Goal: Task Accomplishment & Management: Use online tool/utility

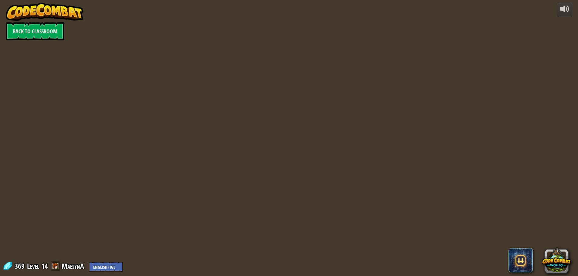
click at [283, 54] on div "powered by Back to Classroom 369 Level 14 MaesynA English ([GEOGRAPHIC_DATA]) E…" at bounding box center [289, 138] width 578 height 276
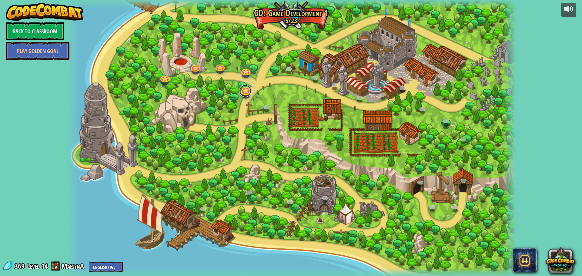
click at [246, 92] on link at bounding box center [245, 91] width 12 height 12
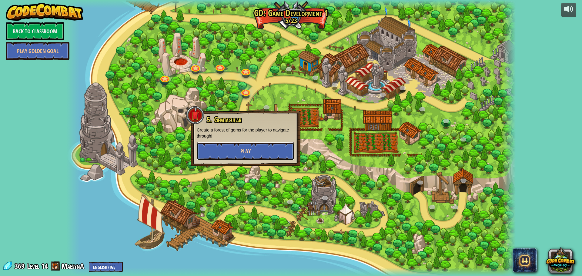
click at [256, 148] on button "Play" at bounding box center [246, 151] width 98 height 18
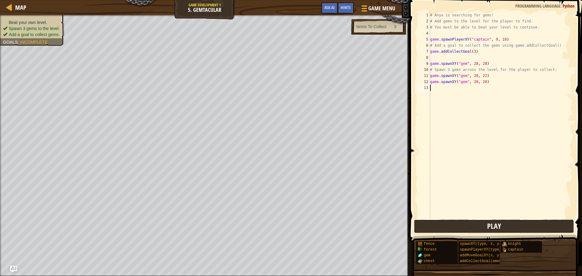
click at [433, 221] on button "Play" at bounding box center [494, 227] width 160 height 14
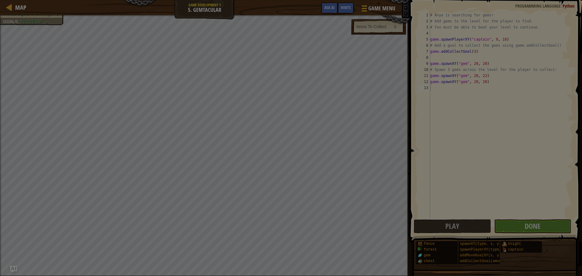
click at [536, 1] on body "Map Game Development 1 5. Gemtacular Game Menu Done Hints Ask AI 1 הההההההההההה…" at bounding box center [291, 0] width 582 height 1
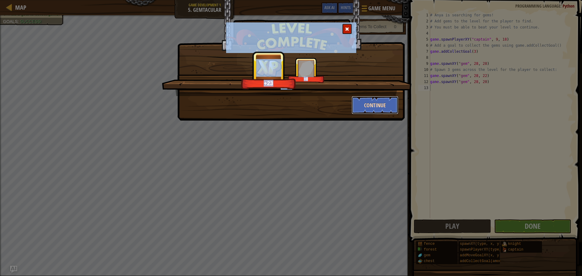
click at [387, 107] on button "Continue" at bounding box center [375, 105] width 47 height 18
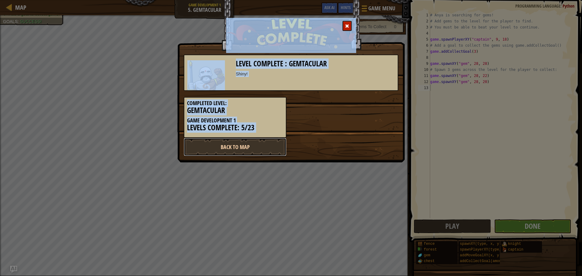
click at [252, 138] on link "Back to Map" at bounding box center [235, 147] width 103 height 18
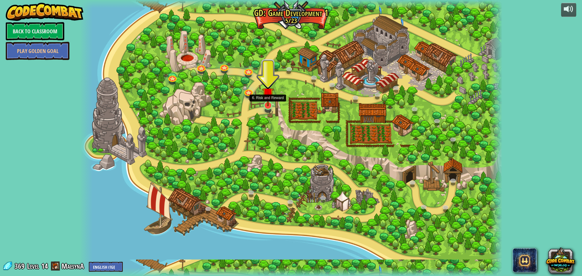
click at [270, 104] on img at bounding box center [267, 93] width 11 height 26
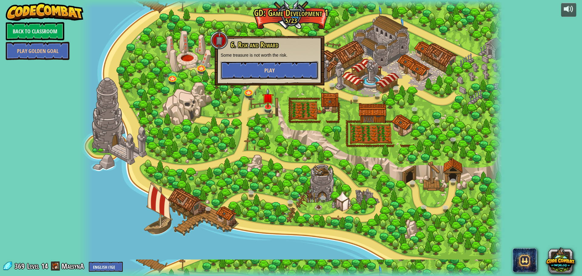
click at [273, 66] on button "Play" at bounding box center [270, 70] width 98 height 18
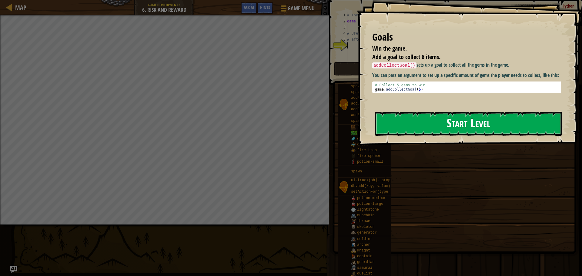
click at [451, 123] on button "Start Level" at bounding box center [468, 124] width 187 height 24
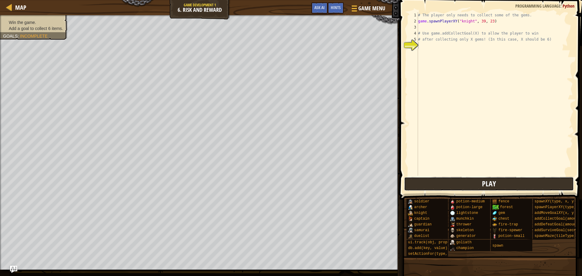
click at [466, 189] on button "Play" at bounding box center [489, 184] width 170 height 14
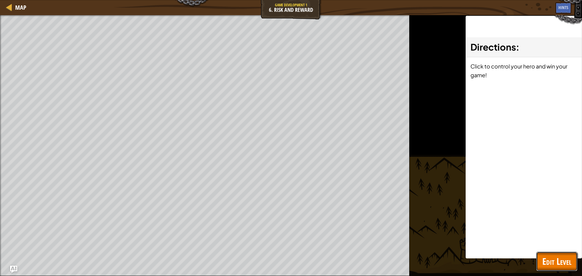
click at [550, 258] on span "Edit Level" at bounding box center [556, 261] width 29 height 12
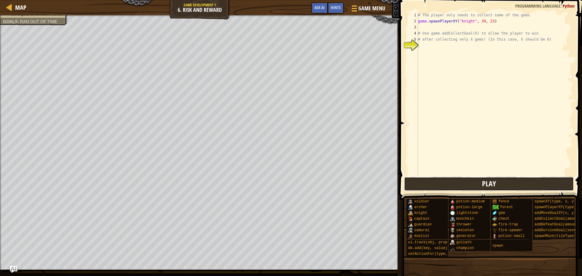
click at [486, 183] on span "Play" at bounding box center [489, 184] width 14 height 10
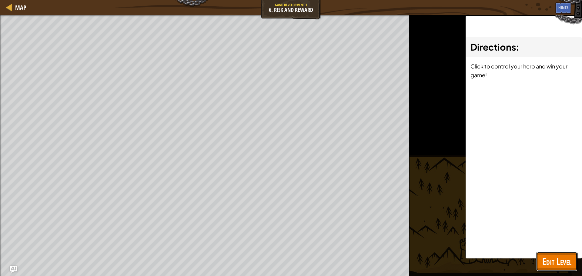
click at [553, 257] on span "Edit Level" at bounding box center [556, 261] width 29 height 12
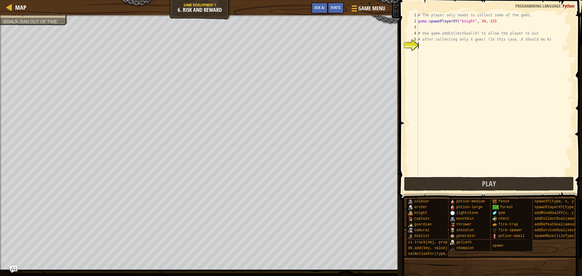
click at [432, 42] on div "# The player only needs to collect some of the gems. game . spawnPlayerXY ( "kn…" at bounding box center [495, 100] width 156 height 176
type textarea "g"
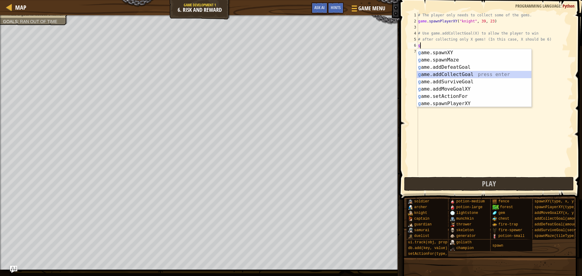
click at [478, 76] on div "g ame.spawnXY press enter g ame.spawnMaze press enter g ame.addDefeatGoal press…" at bounding box center [474, 85] width 115 height 73
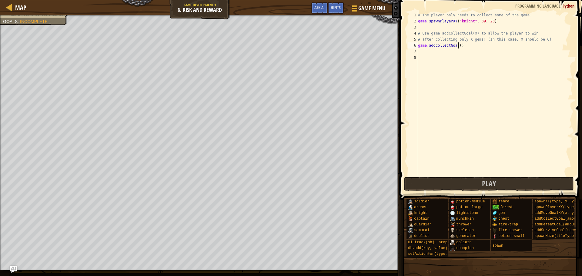
click at [457, 45] on div "# The player only needs to collect some of the gems. game . spawnPlayerXY ( "kn…" at bounding box center [495, 100] width 156 height 176
type textarea "game.addCollectGoal(6)"
click at [506, 175] on div "# The player only needs to collect some of the gems. game . spawnPlayerXY ( "kn…" at bounding box center [495, 100] width 156 height 176
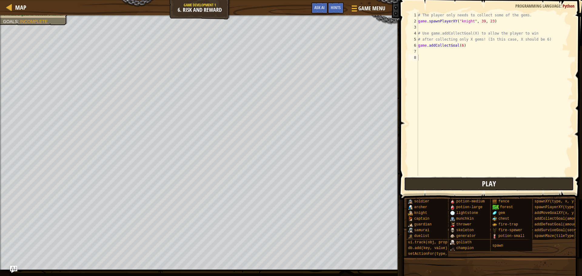
click at [505, 178] on button "Play" at bounding box center [489, 184] width 170 height 14
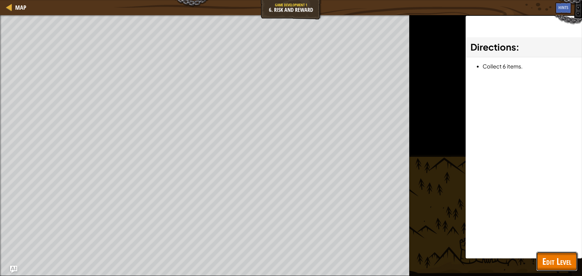
click at [550, 259] on span "Edit Level" at bounding box center [556, 261] width 29 height 12
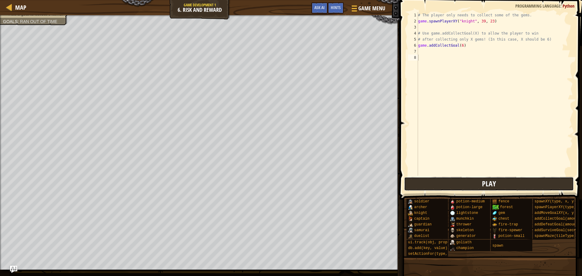
click at [470, 181] on button "Play" at bounding box center [489, 184] width 170 height 14
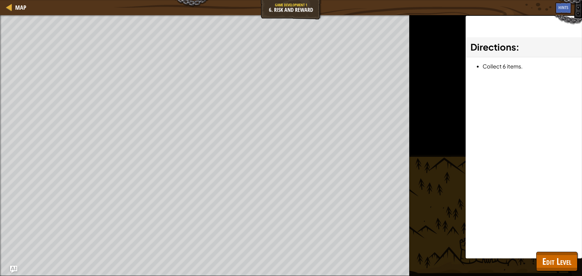
click at [149, 14] on div "Map Game Development 1 6. Risk and Reward Game Menu Done Hints Ask AI 1 ההההההה…" at bounding box center [291, 138] width 582 height 276
click at [149, 14] on div "Map Game Development 1 6. Risk and Reward Game Menu Done Hints Ask AI" at bounding box center [291, 7] width 582 height 15
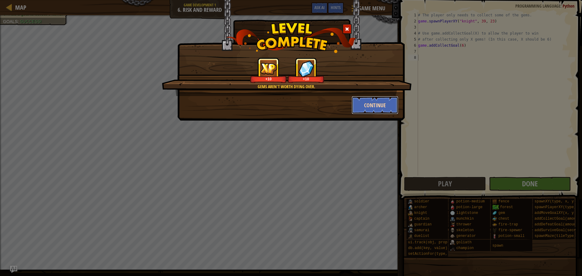
click at [363, 103] on button "Continue" at bounding box center [375, 105] width 47 height 18
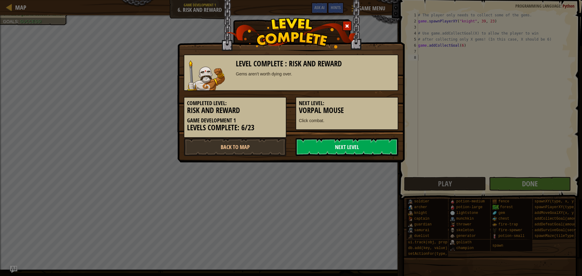
click at [337, 144] on link "Next Level" at bounding box center [347, 147] width 103 height 18
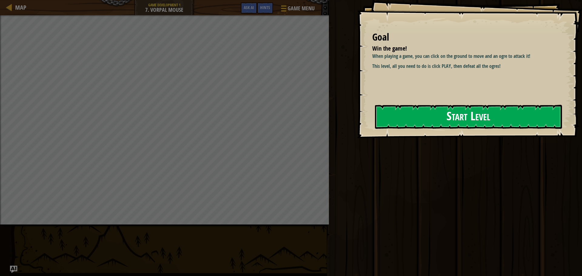
click at [440, 112] on button "Start Level" at bounding box center [468, 117] width 187 height 24
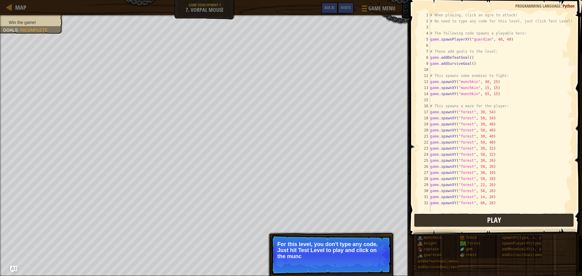
click at [438, 220] on button "Play" at bounding box center [494, 220] width 160 height 14
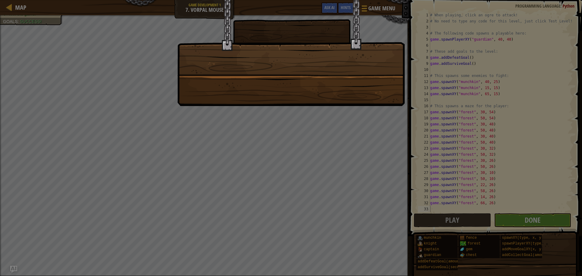
click at [528, 214] on div at bounding box center [291, 138] width 582 height 276
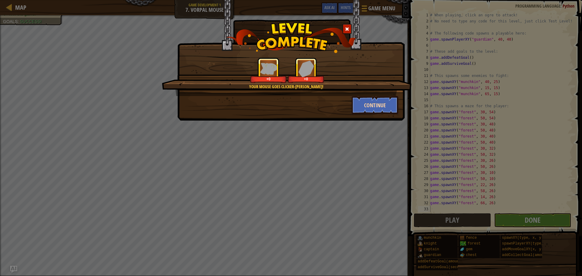
drag, startPoint x: 341, startPoint y: 104, endPoint x: 352, endPoint y: 106, distance: 11.7
click at [346, 104] on div "Continue" at bounding box center [291, 105] width 224 height 18
drag, startPoint x: 354, startPoint y: 106, endPoint x: 368, endPoint y: 111, distance: 14.7
click at [368, 111] on button "Continue" at bounding box center [375, 105] width 47 height 18
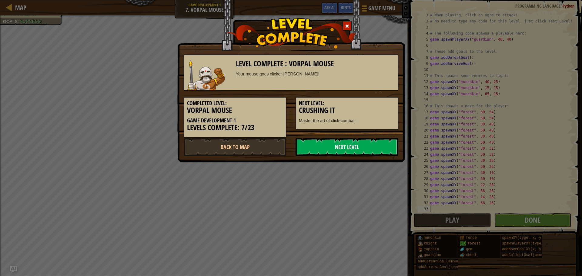
click at [364, 140] on link "Next Level" at bounding box center [347, 147] width 103 height 18
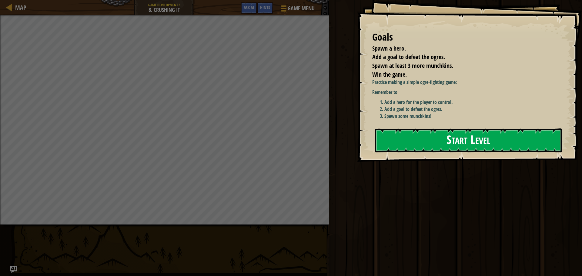
click at [435, 137] on button "Start Level" at bounding box center [468, 141] width 187 height 24
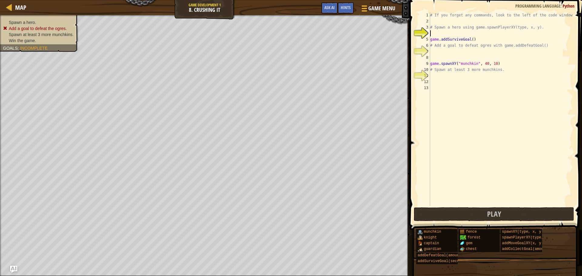
scroll to position [3, 0]
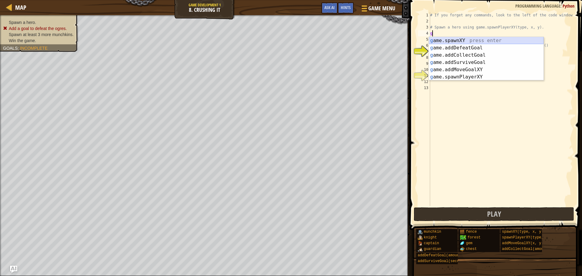
click at [451, 38] on div "g ame.spawnXY press enter g ame.addDefeatGoal press enter g ame.addCollectGoal …" at bounding box center [486, 66] width 115 height 58
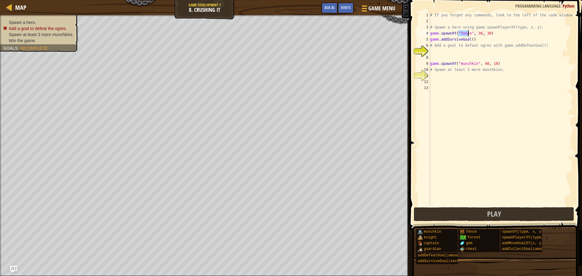
type textarea "game.spawnXY("fence", 36, 30)"
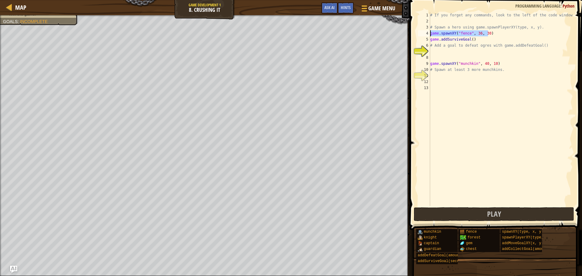
drag, startPoint x: 492, startPoint y: 34, endPoint x: 429, endPoint y: 32, distance: 62.8
click at [429, 32] on div "game.spawnXY("fence", 36, 30) 1 2 3 4 5 6 7 8 9 10 11 12 13 # If you forget any…" at bounding box center [495, 109] width 156 height 194
click at [442, 49] on div "# If you forget any commands, look to the left of the code window! # Spawn a he…" at bounding box center [501, 115] width 144 height 206
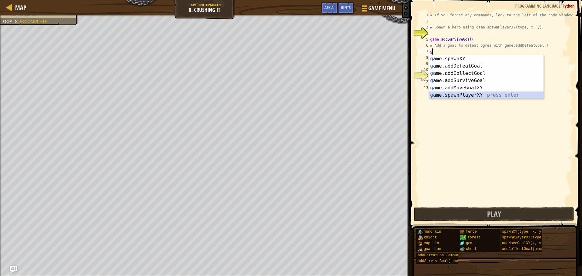
click at [466, 93] on div "g ame.spawnXY press enter g ame.addDefeatGoal press enter g ame.addCollectGoal …" at bounding box center [486, 84] width 115 height 58
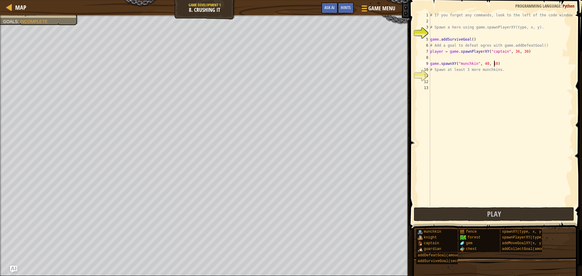
click at [496, 63] on div "# If you forget any commands, look to the left of the code window! # Spawn a he…" at bounding box center [501, 115] width 144 height 206
type textarea "game.spawnXY("munchkin", 40, 10)"
click at [434, 74] on div "# If you forget any commands, look to the left of the code window! # Spawn a he…" at bounding box center [501, 115] width 144 height 206
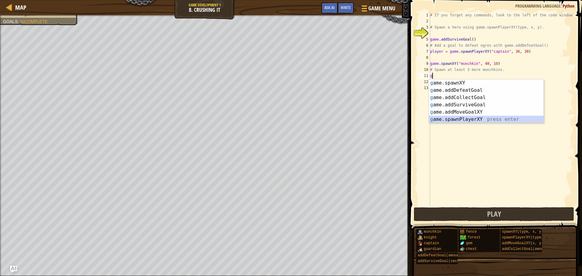
click at [499, 118] on div "g ame.spawnXY press enter g ame.addDefeatGoal press enter g ame.addCollectGoal …" at bounding box center [486, 108] width 115 height 58
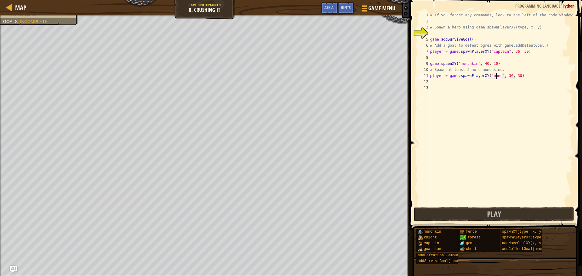
scroll to position [3, 5]
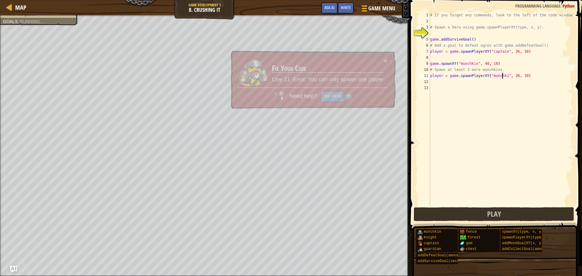
type textarea "player = game.spawnPlayerXY("munchkin", 36, 30)"
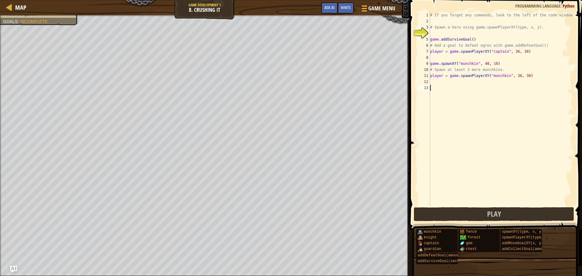
drag, startPoint x: 471, startPoint y: 89, endPoint x: 467, endPoint y: 88, distance: 4.6
click at [468, 88] on div "# If you forget any commands, look to the left of the code window! # Spawn a he…" at bounding box center [501, 115] width 144 height 206
click at [457, 82] on div "# If you forget any commands, look to the left of the code window! # Spawn a he…" at bounding box center [501, 115] width 144 height 206
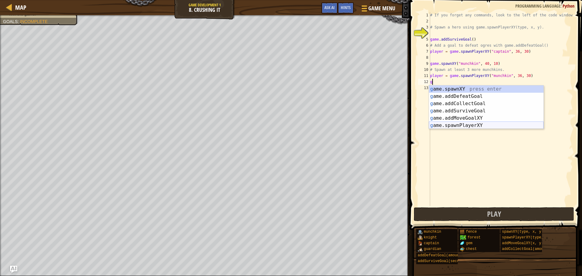
click at [468, 126] on div "g ame.spawnXY press enter g ame.addDefeatGoal press enter g ame.addCollectGoal …" at bounding box center [486, 115] width 115 height 58
type textarea "player = game.spawnPlayerXY("captain", 36, 30)"
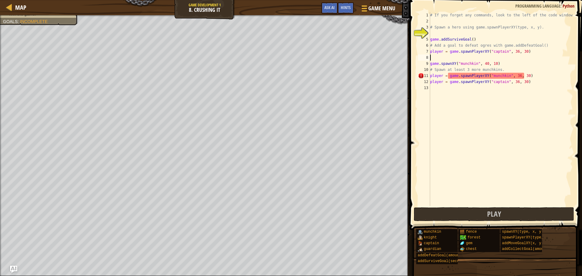
click at [459, 56] on div "# If you forget any commands, look to the left of the code window! # Spawn a he…" at bounding box center [501, 115] width 144 height 206
type textarea "g"
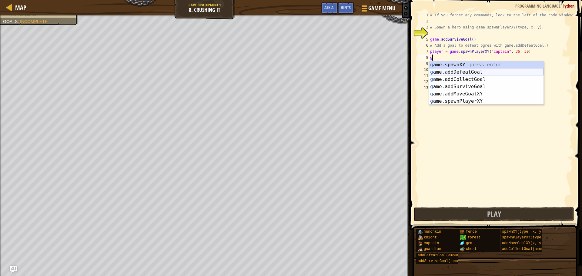
click at [471, 72] on div "g ame.spawnXY press enter g ame.addDefeatGoal press enter g ame.addCollectGoal …" at bounding box center [486, 90] width 115 height 58
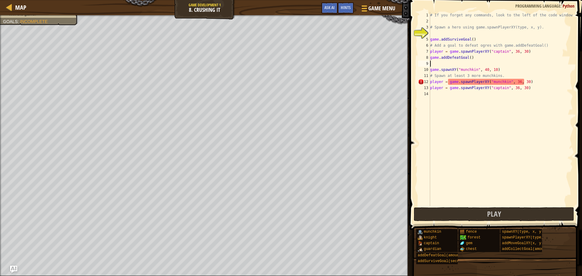
click at [468, 58] on div "# If you forget any commands, look to the left of the code window! # Spawn a he…" at bounding box center [501, 115] width 144 height 206
type textarea "game.addDefeatGoal(4)"
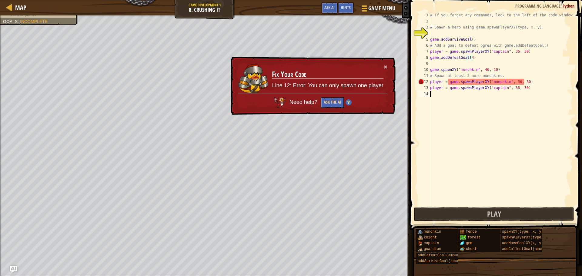
click at [515, 95] on div "# If you forget any commands, look to the left of the code window! # Spawn a he…" at bounding box center [501, 115] width 144 height 206
click at [502, 89] on div "# If you forget any commands, look to the left of the code window! # Spawn a he…" at bounding box center [501, 115] width 144 height 206
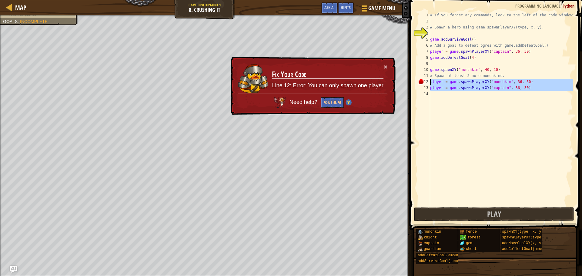
drag, startPoint x: 534, startPoint y: 99, endPoint x: 424, endPoint y: 82, distance: 111.3
click at [424, 82] on div "player = game.spawnPlayerXY("captain", 36, 30) 1 2 3 4 5 6 7 8 9 10 11 12 13 14…" at bounding box center [495, 109] width 156 height 194
type textarea "player = game.spawnPlayerXY("munchkin", 36, 30) player = game.spawnPlayerXY("ca…"
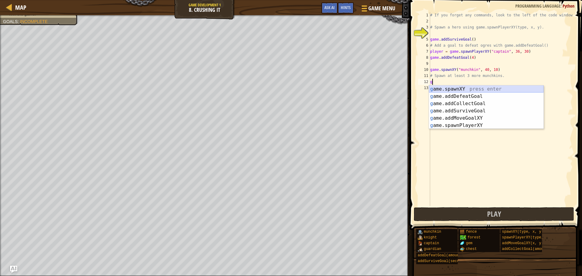
click at [466, 86] on div "g ame.spawnXY press enter g ame.addDefeatGoal press enter g ame.addCollectGoal …" at bounding box center [486, 115] width 115 height 58
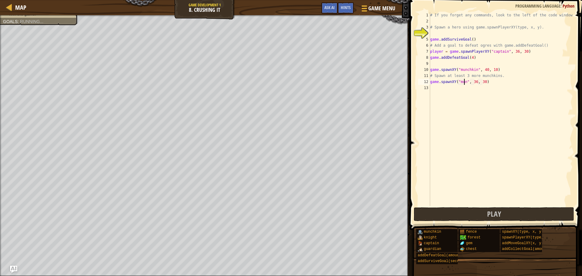
scroll to position [3, 3]
type textarea "game.spawnXY("munchkin", 36, 30)"
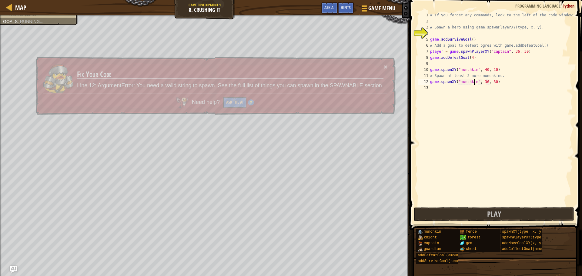
scroll to position [3, 4]
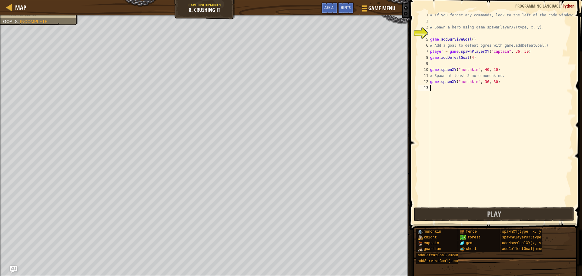
click at [452, 92] on div "# If you forget any commands, look to the left of the code window! # Spawn a he…" at bounding box center [501, 115] width 144 height 206
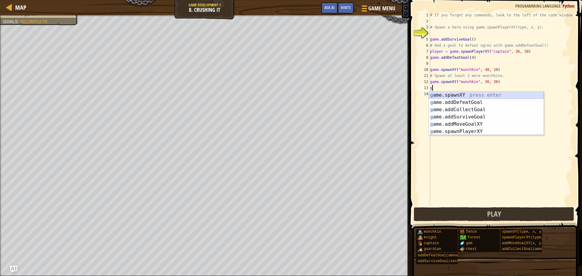
click at [465, 93] on div "g ame.spawnXY press enter g ame.addDefeatGoal press enter g ame.addCollectGoal …" at bounding box center [486, 121] width 115 height 58
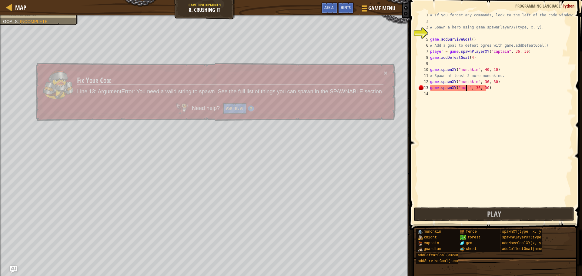
scroll to position [3, 3]
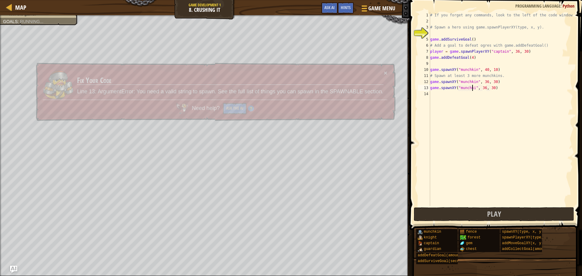
type textarea "game.spawnXY("munchkin", 36, 30)"
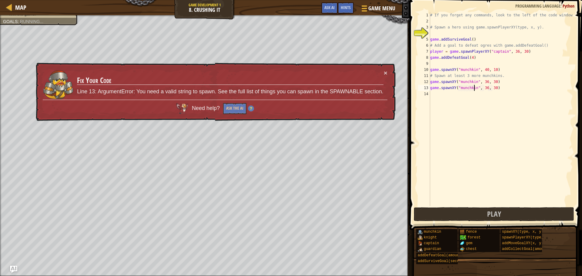
scroll to position [3, 4]
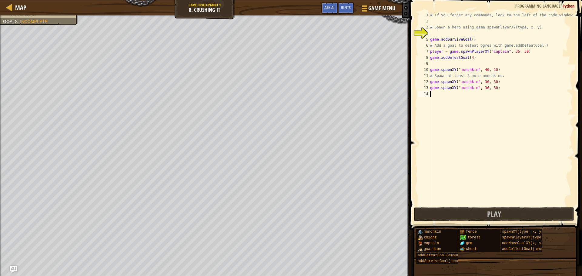
click at [440, 97] on div "# If you forget any commands, look to the left of the code window! # Spawn a he…" at bounding box center [501, 115] width 144 height 206
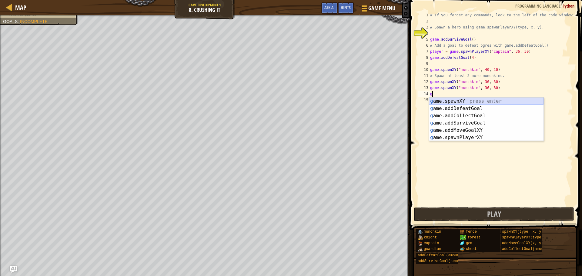
click at [471, 100] on div "g ame.spawnXY press enter g ame.addDefeatGoal press enter g ame.addCollectGoal …" at bounding box center [486, 127] width 115 height 58
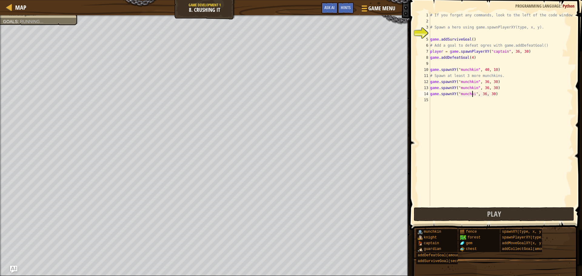
scroll to position [3, 4]
type textarea "game.spawnXY("munchkin", 36, 30)"
click at [483, 216] on button "Play" at bounding box center [494, 214] width 160 height 14
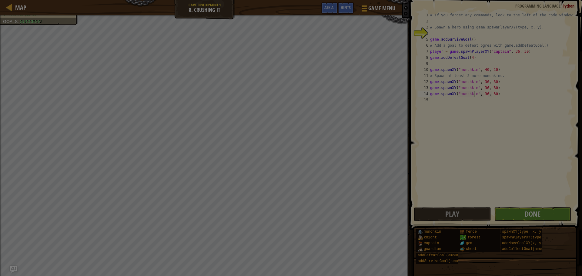
click at [546, 212] on div at bounding box center [291, 138] width 582 height 276
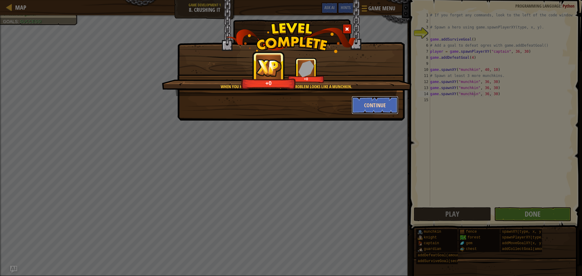
click at [371, 107] on button "Continue" at bounding box center [375, 105] width 47 height 18
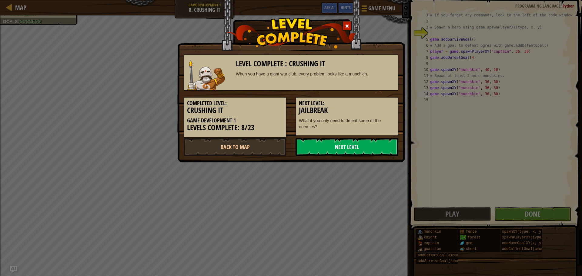
click at [351, 149] on link "Next Level" at bounding box center [347, 147] width 103 height 18
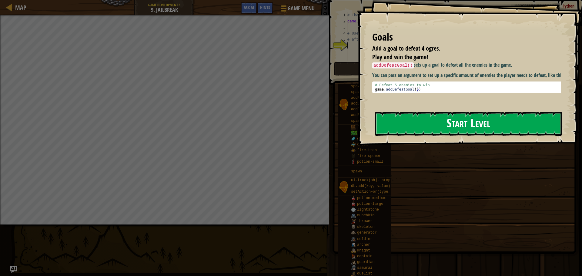
click at [419, 117] on button "Start Level" at bounding box center [468, 124] width 187 height 24
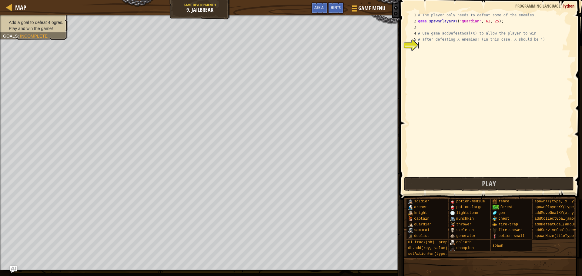
type textarea "g"
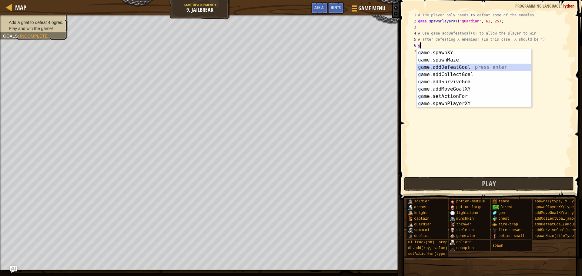
click at [464, 67] on div "g ame.spawnXY press enter g ame.spawnMaze press enter g ame.addDefeatGoal press…" at bounding box center [474, 85] width 115 height 73
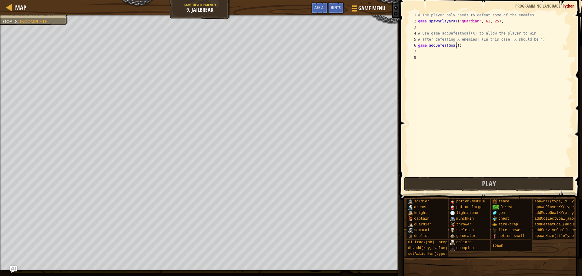
drag, startPoint x: 456, startPoint y: 46, endPoint x: 475, endPoint y: 70, distance: 31.0
click at [456, 46] on div "# The player only needs to defeat some of the enemies. game . spawnPlayerXY ( "…" at bounding box center [495, 100] width 156 height 176
type textarea "game.addDefeatGoal(4)"
click at [451, 185] on button "Play" at bounding box center [489, 184] width 170 height 14
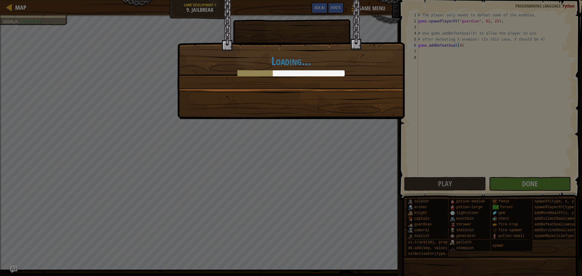
drag, startPoint x: 562, startPoint y: 188, endPoint x: 554, endPoint y: 185, distance: 8.7
click at [554, 185] on div "Loading..." at bounding box center [291, 138] width 582 height 276
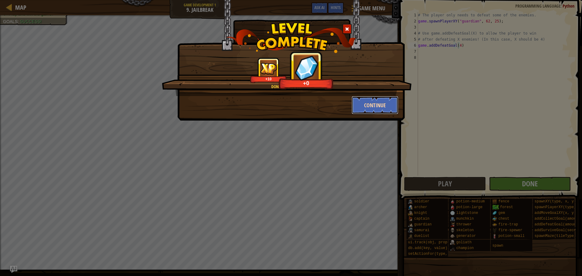
click at [361, 107] on button "Continue" at bounding box center [375, 105] width 47 height 18
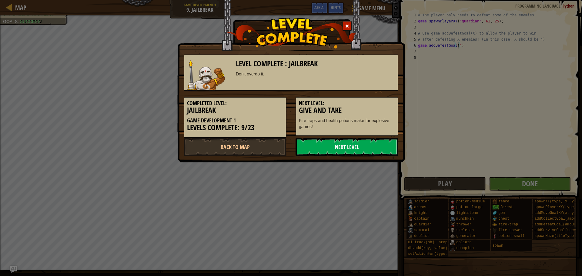
click at [353, 146] on link "Next Level" at bounding box center [347, 147] width 103 height 18
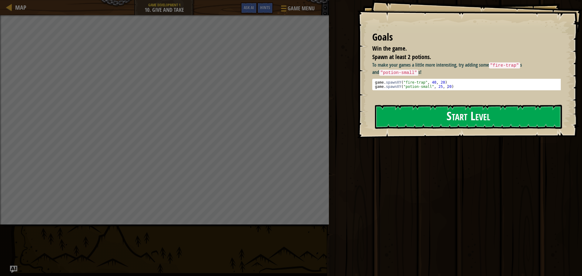
click at [455, 120] on button "Start Level" at bounding box center [468, 117] width 187 height 24
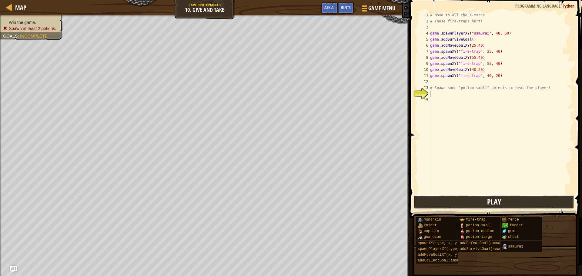
click at [430, 121] on div "1 2 3 4 5 6 7 8 9 10 11 12 13 14 15 # Move to all the X-marks. # Those fire-tra…" at bounding box center [495, 121] width 174 height 236
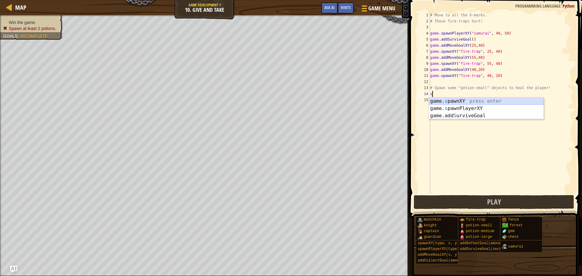
click at [512, 101] on div "game. s pawnXY press enter game. s pawnPlayerXY press enter game.add S urviveGo…" at bounding box center [486, 116] width 115 height 36
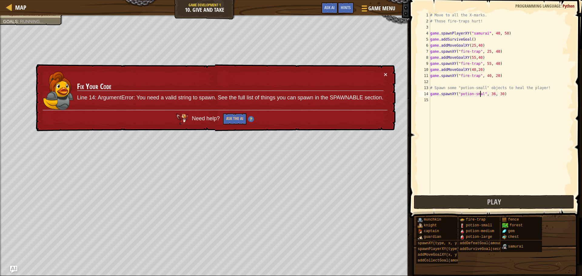
scroll to position [3, 4]
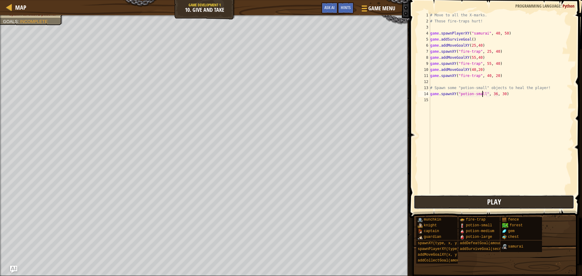
click at [511, 196] on button "Play" at bounding box center [494, 202] width 160 height 14
click at [492, 94] on div "# Move to all the X-marks. # Those fire-traps hurt! game . spawnPlayerXY ( "sam…" at bounding box center [501, 109] width 144 height 194
click at [500, 94] on div "# Move to all the X-marks. # Those fire-traps hurt! game . spawnPlayerXY ( "sam…" at bounding box center [501, 109] width 144 height 194
click at [502, 94] on div "# Move to all the X-marks. # Those fire-traps hurt! game . spawnPlayerXY ( "sam…" at bounding box center [501, 109] width 144 height 194
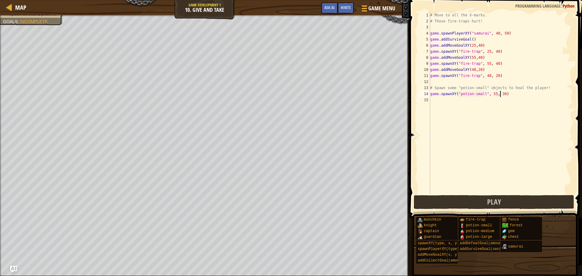
click at [500, 95] on div "# Move to all the X-marks. # Those fire-traps hurt! game . spawnPlayerXY ( "sam…" at bounding box center [501, 109] width 144 height 194
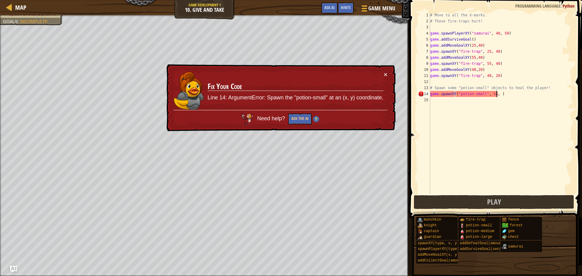
scroll to position [3, 5]
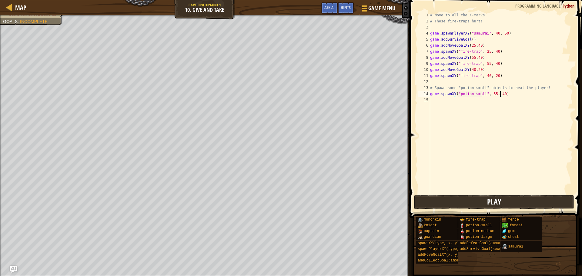
type textarea "game.spawnXY("potion-small", 55, 40)"
click at [460, 197] on button "Play" at bounding box center [494, 202] width 160 height 14
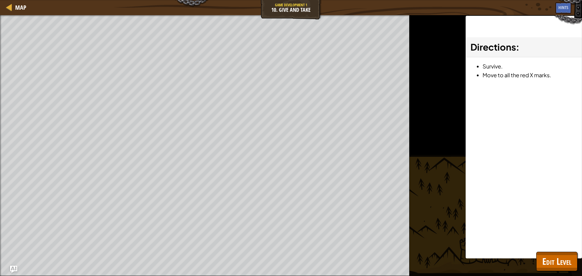
click at [419, 187] on div "Win the game. Spawn at least 2 potions. Goals : Ran out of time ♫ Game" at bounding box center [291, 145] width 582 height 261
click at [542, 258] on span "Edit Level" at bounding box center [556, 261] width 29 height 12
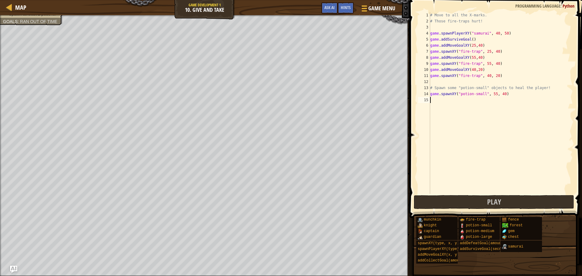
scroll to position [3, 0]
click at [441, 106] on div "# Move to all the X-marks. # Those fire-traps hurt! game . spawnPlayerXY ( "sam…" at bounding box center [501, 109] width 144 height 194
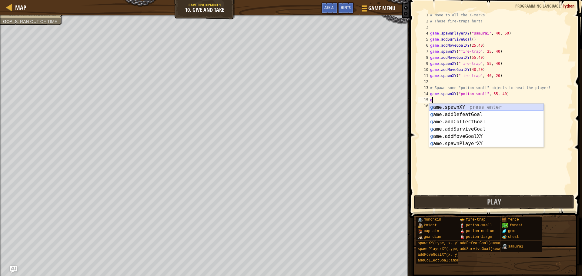
click at [468, 106] on div "g ame.spawnXY press enter g ame.addDefeatGoal press enter g ame.addCollectGoal …" at bounding box center [486, 133] width 115 height 58
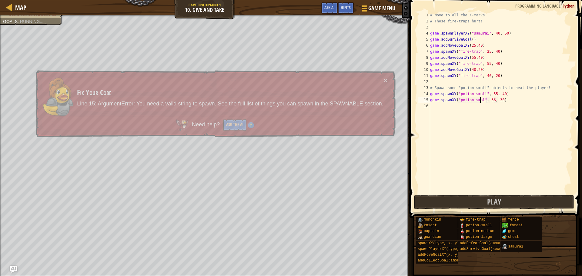
scroll to position [3, 4]
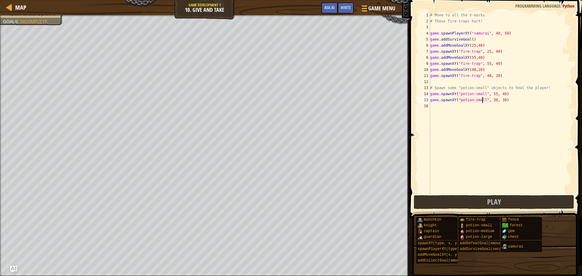
click at [492, 101] on div "# Move to all the X-marks. # Those fire-traps hurt! game . spawnPlayerXY ( "sam…" at bounding box center [501, 109] width 144 height 194
click at [498, 99] on div "# Move to all the X-marks. # Those fire-traps hurt! game . spawnPlayerXY ( "sam…" at bounding box center [501, 109] width 144 height 194
click at [499, 99] on div "# Move to all the X-marks. # Those fire-traps hurt! game . spawnPlayerXY ( "sam…" at bounding box center [501, 109] width 144 height 194
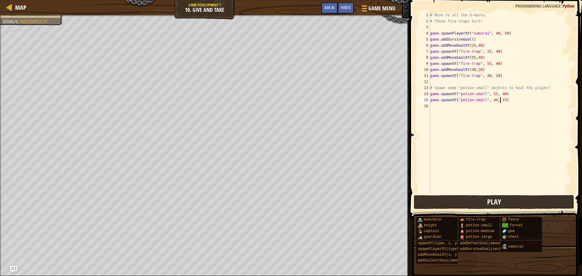
type textarea "game.spawnXY("potion-small", 40, 23)"
click at [508, 204] on button "Play" at bounding box center [494, 202] width 160 height 14
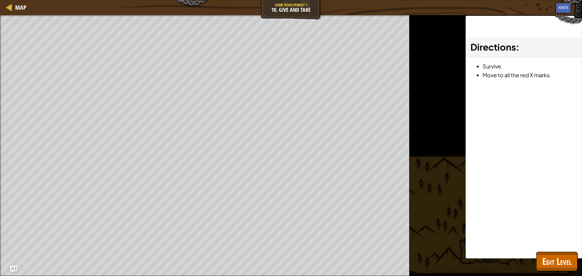
click at [548, 250] on div "Directions : Survive. Move to all the red X marks." at bounding box center [524, 137] width 116 height 243
click at [552, 256] on span "Edit Level" at bounding box center [556, 261] width 29 height 12
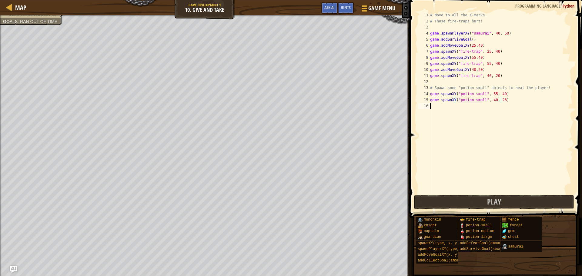
scroll to position [3, 0]
click at [458, 106] on div "# Move to all the X-marks. # Those fire-traps hurt! game . spawnPlayerXY ( "sam…" at bounding box center [501, 109] width 144 height 194
type textarea "g"
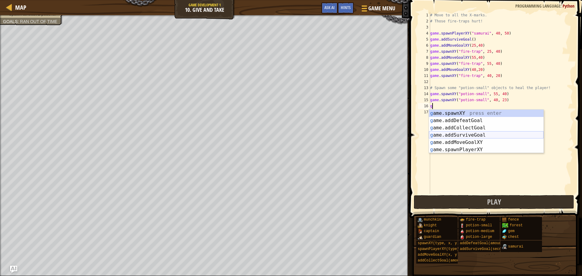
click at [486, 138] on div "g ame.spawnXY press enter g ame.addDefeatGoal press enter g ame.addCollectGoal …" at bounding box center [486, 139] width 115 height 58
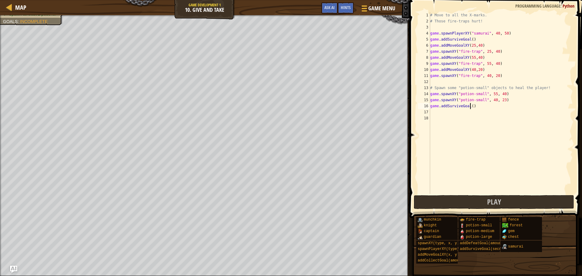
click at [469, 107] on div "# Move to all the X-marks. # Those fire-traps hurt! game . spawnPlayerXY ( "sam…" at bounding box center [501, 109] width 144 height 194
type textarea "game.addSurviveGoal(3)"
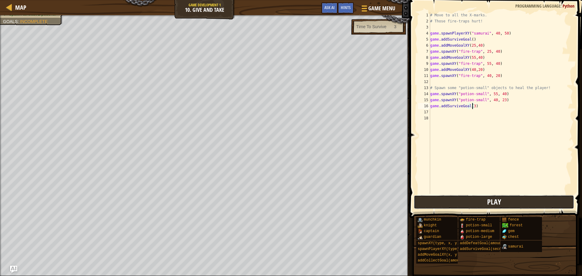
click at [472, 206] on button "Play" at bounding box center [494, 202] width 160 height 14
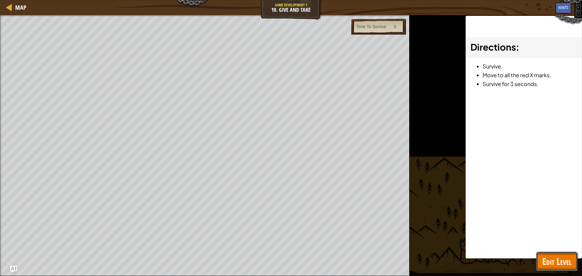
click at [565, 259] on span "Edit Level" at bounding box center [556, 261] width 29 height 12
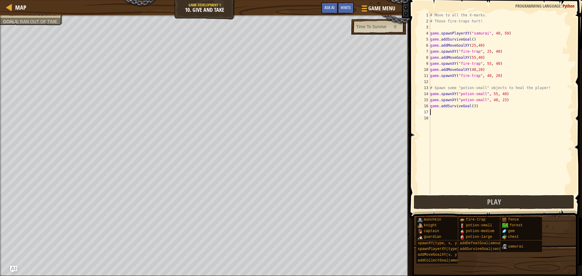
scroll to position [3, 0]
click at [482, 110] on div "# Move to all the X-marks. # Those fire-traps hurt! game . spawnPlayerXY ( "sam…" at bounding box center [501, 109] width 144 height 194
click at [472, 98] on div "# Move to all the X-marks. # Those fire-traps hurt! game . spawnPlayerXY ( "sam…" at bounding box center [501, 109] width 144 height 194
click at [476, 104] on div "# Move to all the X-marks. # Those fire-traps hurt! game . spawnPlayerXY ( "sam…" at bounding box center [501, 109] width 144 height 194
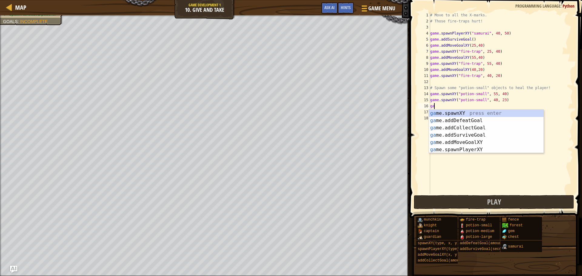
type textarea "g"
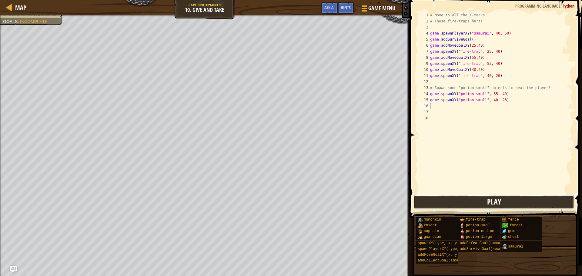
click at [501, 201] on button "Play" at bounding box center [494, 202] width 160 height 14
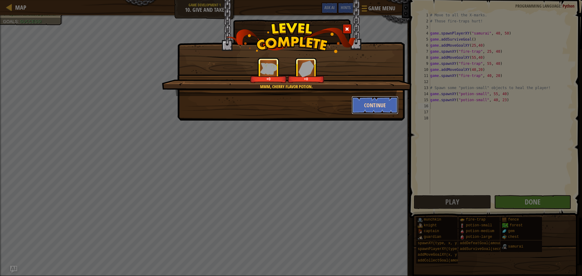
click at [376, 108] on button "Continue" at bounding box center [375, 105] width 47 height 18
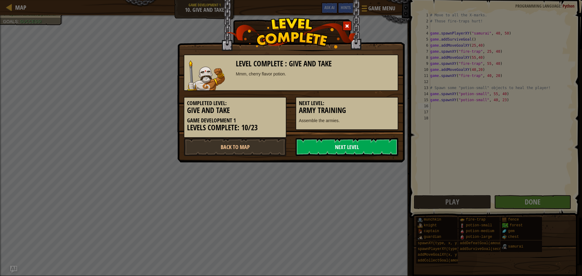
click at [350, 145] on link "Next Level" at bounding box center [347, 147] width 103 height 18
click at [359, 151] on link "Next Level" at bounding box center [347, 147] width 103 height 18
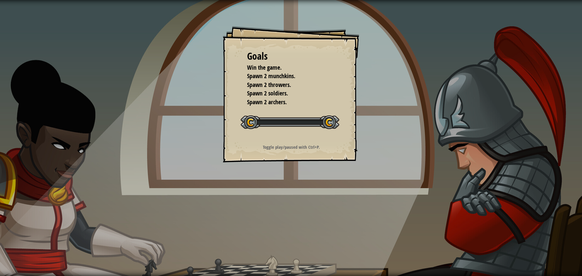
click at [359, 149] on div "Goals Win the game. Spawn 2 munchkins. Spawn 2 throwers. Spawn 2 soldiers. Spaw…" at bounding box center [291, 138] width 582 height 276
click at [359, 149] on div "Goals Win the game. Spawn 2 munchkins. Spawn 2 throwers. Spawn 2 soldiers. Spaw…" at bounding box center [291, 94] width 136 height 136
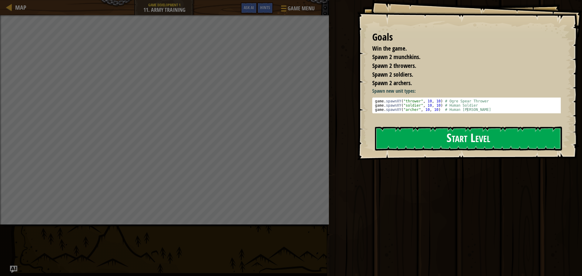
click at [442, 145] on button "Start Level" at bounding box center [468, 139] width 187 height 24
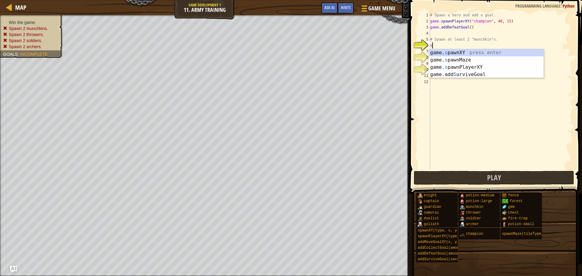
scroll to position [3, 0]
click at [466, 53] on div "game. s pawnXY press enter game. s pawnMaze press enter game. s pawnPlayerXY pr…" at bounding box center [486, 71] width 115 height 44
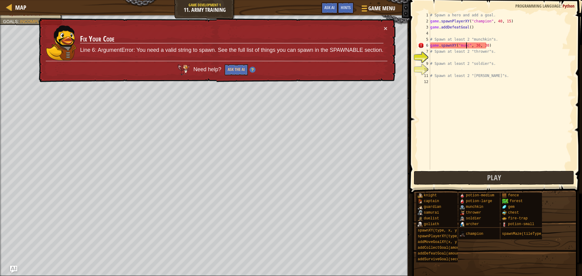
scroll to position [3, 3]
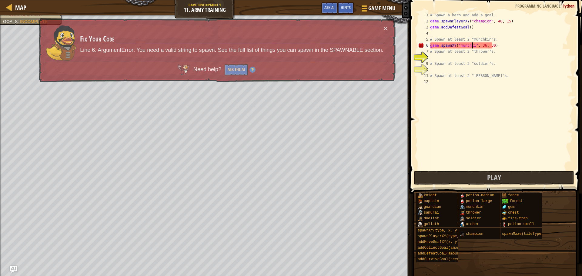
type textarea "game.spawnXY("munchkin", 36, 30)"
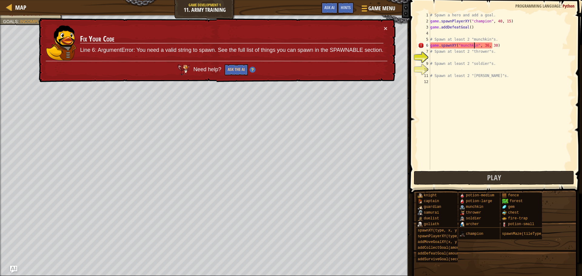
scroll to position [3, 4]
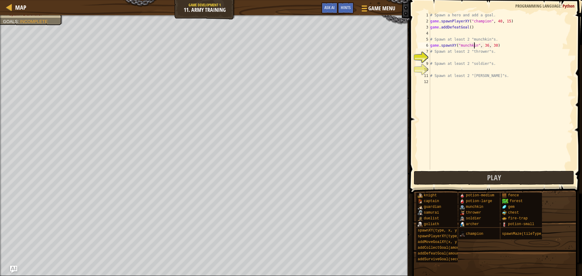
click at [437, 59] on div "# Spawn a hero and add a goal. game . spawnPlayerXY ( "champion" , 40 , 15 ) ga…" at bounding box center [501, 97] width 144 height 170
click at [432, 48] on div "# Spawn a hero and add a goal. game . spawnPlayerXY ( "champion" , 40 , 15 ) ga…" at bounding box center [501, 97] width 144 height 170
type textarea "game.spawnXY("munchkin", 36, 30)"
click at [502, 44] on div "# Spawn a hero and add a goal. game . spawnPlayerXY ( "champion" , 40 , 15 ) ga…" at bounding box center [501, 97] width 144 height 170
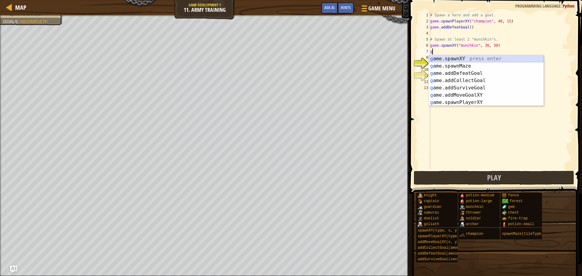
click at [464, 57] on div "g ame.spawnXY press enter g ame.spawnMaze press enter g ame.addDefeatGoal press…" at bounding box center [486, 87] width 115 height 65
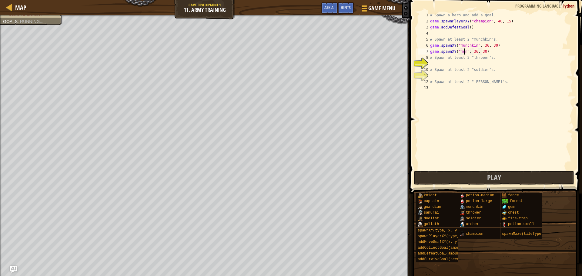
scroll to position [3, 3]
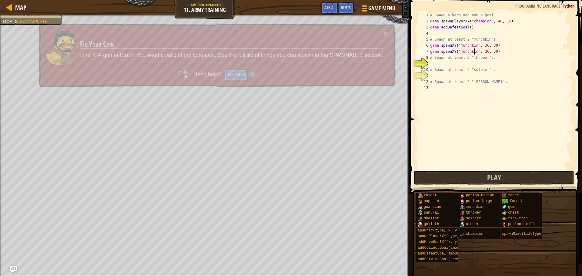
type textarea "game.spawnXY("munchkin", 36, 30)"
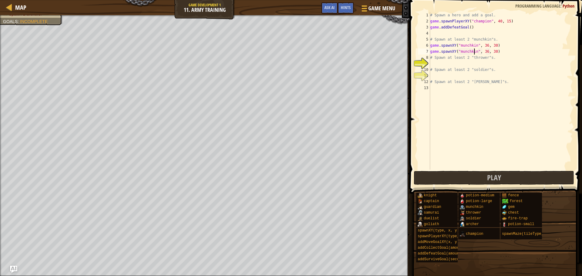
click at [460, 65] on div "# Spawn a hero and add a goal. game . spawnPlayerXY ( "champion" , 40 , 15 ) ga…" at bounding box center [501, 97] width 144 height 170
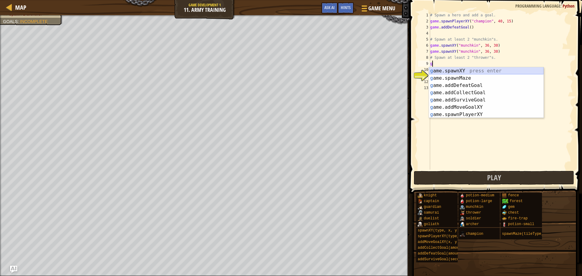
click at [470, 70] on div "g ame.spawnXY press enter g ame.spawnMaze press enter g ame.addDefeatGoal press…" at bounding box center [486, 99] width 115 height 65
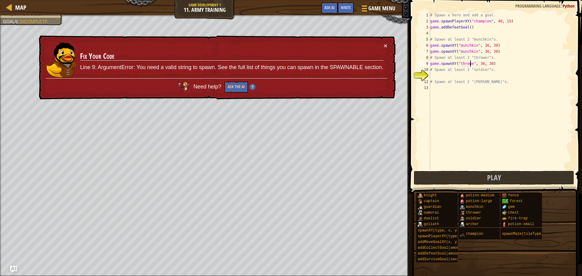
scroll to position [3, 3]
type textarea "game.spawnXY("thrower", 36, 30)"
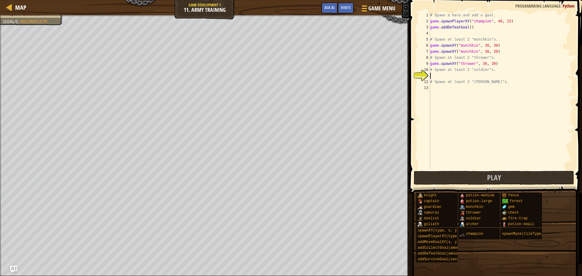
click at [471, 76] on div "# Spawn a hero and add a goal. game . spawnPlayerXY ( "champion" , 40 , 15 ) ga…" at bounding box center [501, 97] width 144 height 170
click at [511, 62] on div "# Spawn a hero and add a goal. game . spawnPlayerXY ( "champion" , 40 , 15 ) ga…" at bounding box center [501, 97] width 144 height 170
type textarea "game.spawnXY("thrower", 36, 30)"
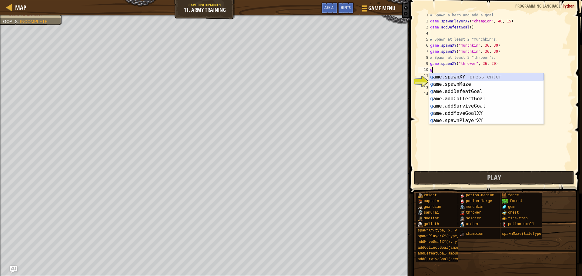
click at [467, 75] on div "g ame.spawnXY press enter g ame.spawnMaze press enter g ame.addDefeatGoal press…" at bounding box center [486, 105] width 115 height 65
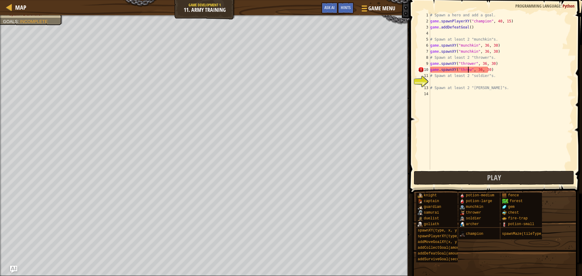
scroll to position [3, 3]
type textarea "game.spawnXY("thrower", 36, 30)"
click at [470, 81] on div "# Spawn a hero and add a goal. game . spawnPlayerXY ( "champion" , 40 , 15 ) ga…" at bounding box center [501, 97] width 144 height 170
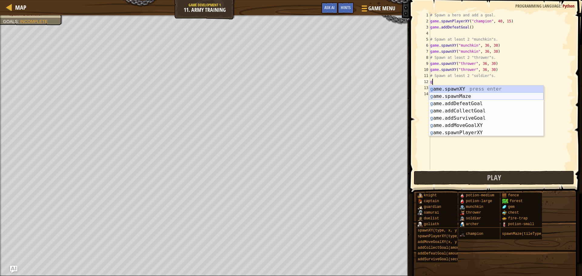
click at [454, 93] on div "g ame.spawnXY press enter g ame.spawnMaze press enter g ame.addDefeatGoal press…" at bounding box center [486, 118] width 115 height 65
type textarea "game.spawnMaze("forest", 1)"
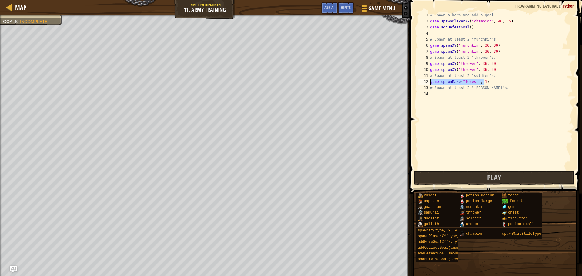
drag, startPoint x: 490, startPoint y: 81, endPoint x: 428, endPoint y: 81, distance: 61.9
click at [428, 81] on div "game.spawnMaze("forest", 1) 1 2 3 4 5 6 7 8 9 10 11 12 13 14 # Spawn a hero and…" at bounding box center [495, 91] width 156 height 158
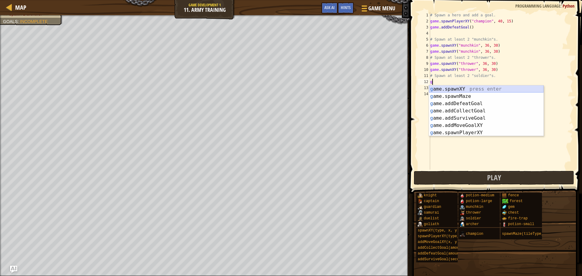
click at [474, 90] on div "g ame.spawnXY press enter g ame.spawnMaze press enter g ame.addDefeatGoal press…" at bounding box center [486, 118] width 115 height 65
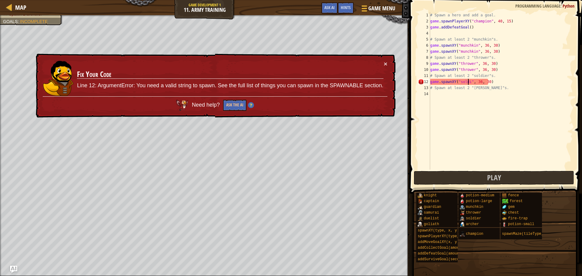
scroll to position [3, 3]
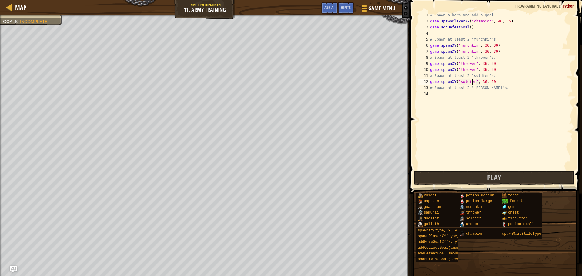
click at [482, 81] on div "# Spawn a hero and add a goal. game . spawnPlayerXY ( "champion" , 40 , 15 ) ga…" at bounding box center [501, 97] width 144 height 170
click at [489, 82] on div "# Spawn a hero and add a goal. game . spawnPlayerXY ( "champion" , 40 , 15 ) ga…" at bounding box center [501, 97] width 144 height 170
type textarea "game.spawnXY("soldier", 40, 15)"
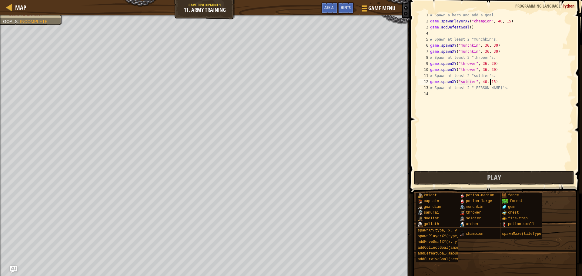
click at [512, 83] on div "# Spawn a hero and add a goal. game . spawnPlayerXY ( "champion" , 40 , 15 ) ga…" at bounding box center [501, 97] width 144 height 170
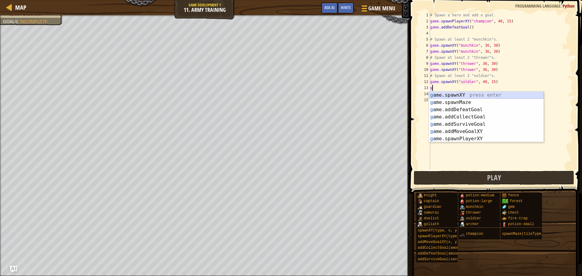
click at [487, 96] on div "g ame.spawnXY press enter g ame.spawnMaze press enter g ame.addDefeatGoal press…" at bounding box center [486, 124] width 115 height 65
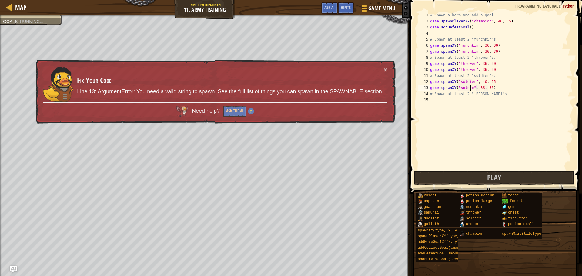
scroll to position [3, 3]
type textarea "game.spawnXY("soldier", 36, 30)"
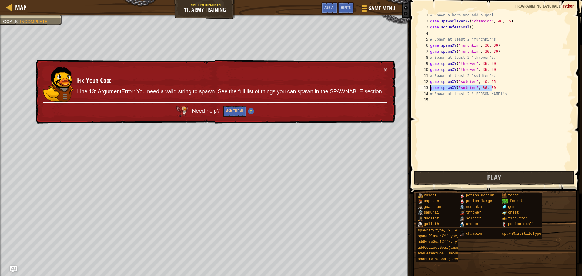
drag, startPoint x: 487, startPoint y: 86, endPoint x: 430, endPoint y: 89, distance: 57.1
click at [430, 89] on div "game.spawnXY("soldier", 36, 30) 1 2 3 4 5 6 7 8 9 10 11 12 13 14 15 # Spawn a h…" at bounding box center [495, 91] width 156 height 158
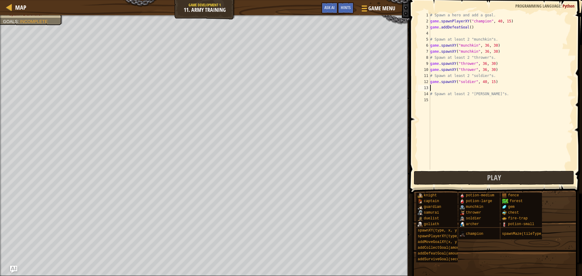
scroll to position [3, 0]
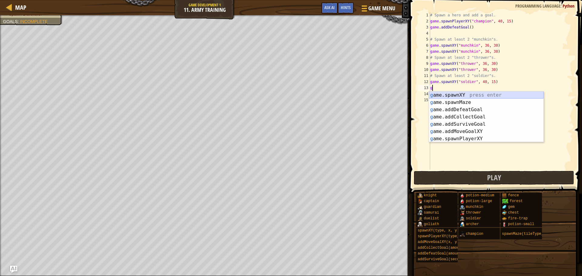
click at [477, 94] on div "g ame.spawnXY press enter g ame.spawnMaze press enter g ame.addDefeatGoal press…" at bounding box center [486, 124] width 115 height 65
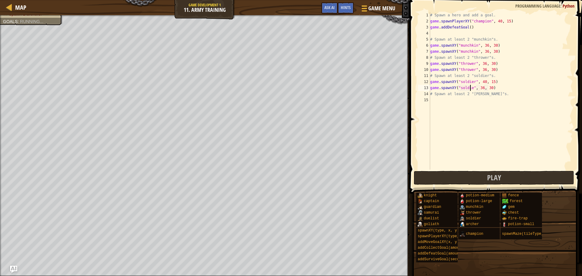
scroll to position [3, 3]
click at [494, 95] on div "# Spawn a hero and add a goal. game . spawnPlayerXY ( "champion" , 40 , 15 ) ga…" at bounding box center [501, 97] width 144 height 170
click at [482, 88] on div "# Spawn a hero and add a goal. game . spawnPlayerXY ( "champion" , 40 , 15 ) ga…" at bounding box center [501, 97] width 144 height 170
click at [490, 91] on div "# Spawn a hero and add a goal. game . spawnPlayerXY ( "champion" , 40 , 15 ) ga…" at bounding box center [501, 97] width 144 height 170
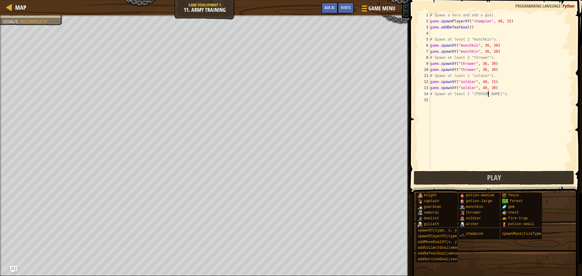
click at [490, 89] on div "# Spawn a hero and add a goal. game . spawnPlayerXY ( "champion" , 40 , 15 ) ga…" at bounding box center [501, 97] width 144 height 170
type textarea "game.spawnXY("soldier", 40, 15)"
click at [455, 102] on div "# Spawn a hero and add a goal. game . spawnPlayerXY ( "champion" , 40 , 15 ) ga…" at bounding box center [501, 97] width 144 height 170
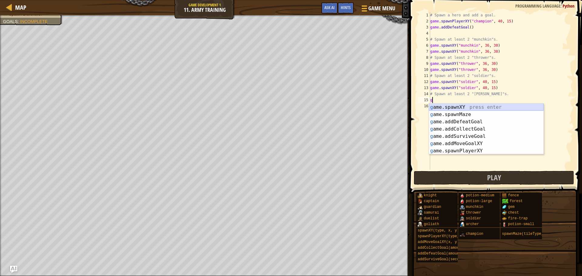
click at [455, 106] on div "g ame.spawnXY press enter g ame.spawnMaze press enter g ame.addDefeatGoal press…" at bounding box center [486, 136] width 115 height 65
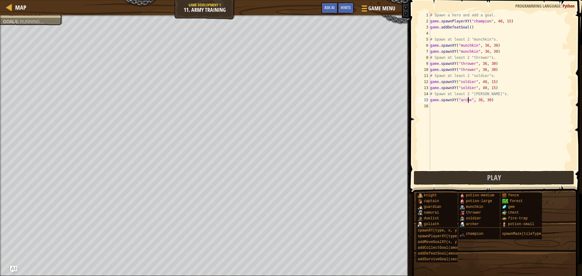
scroll to position [3, 3]
click at [480, 101] on div "# Spawn a hero and add a goal. game . spawnPlayerXY ( "champion" , 40 , 15 ) ga…" at bounding box center [501, 97] width 144 height 170
click at [486, 101] on div "# Spawn a hero and add a goal. game . spawnPlayerXY ( "champion" , 40 , 15 ) ga…" at bounding box center [501, 97] width 144 height 170
click at [488, 100] on div "# Spawn a hero and add a goal. game . spawnPlayerXY ( "champion" , 40 , 15 ) ga…" at bounding box center [501, 97] width 144 height 170
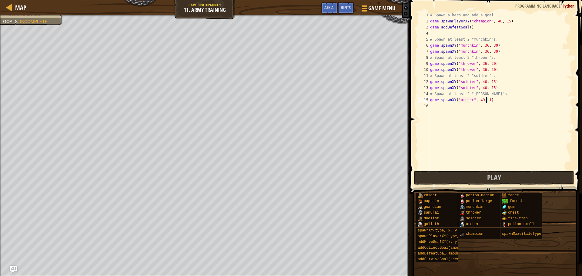
type textarea "game.spawnXY("[PERSON_NAME]", 49, 15)"
click at [456, 110] on div "# Spawn a hero and add a goal. game . spawnPlayerXY ( "champion" , 40 , 15 ) ga…" at bounding box center [501, 97] width 144 height 170
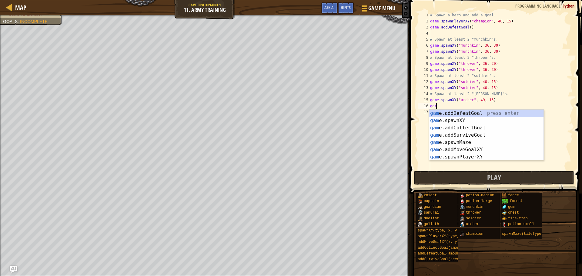
scroll to position [3, 0]
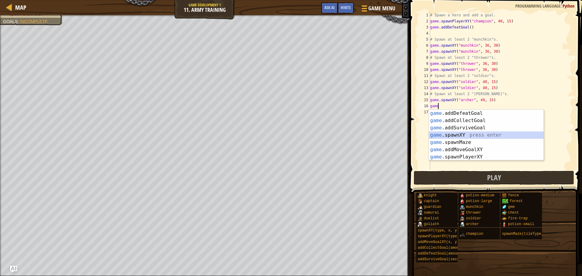
click at [475, 136] on div "game .addDefeatGoal press enter game .addCollectGoal press enter game .addSurvi…" at bounding box center [486, 142] width 115 height 65
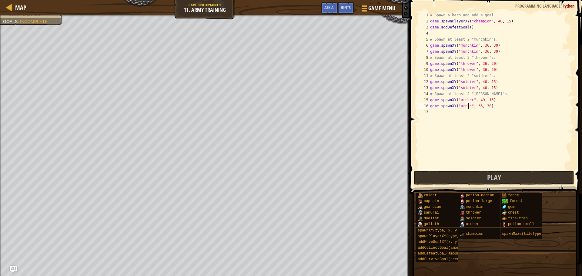
scroll to position [3, 3]
click at [478, 106] on div "# Spawn a hero and add a goal. game . spawnPlayerXY ( "champion" , 40 , 15 ) ga…" at bounding box center [501, 97] width 144 height 170
click at [480, 107] on div "# Spawn a hero and add a goal. game . spawnPlayerXY ( "champion" , 40 , 15 ) ga…" at bounding box center [501, 97] width 144 height 170
click at [487, 106] on div "# Spawn a hero and add a goal. game . spawnPlayerXY ( "champion" , 40 , 15 ) ga…" at bounding box center [501, 97] width 144 height 170
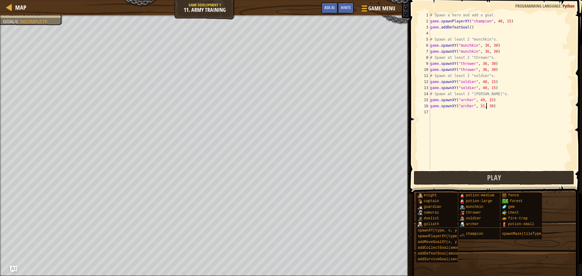
click at [488, 107] on div "# Spawn a hero and add a goal. game . spawnPlayerXY ( "champion" , 40 , 15 ) ga…" at bounding box center [501, 97] width 144 height 170
click at [488, 109] on div "# Spawn a hero and add a goal. game . spawnPlayerXY ( "champion" , 40 , 15 ) ga…" at bounding box center [501, 97] width 144 height 170
type textarea "game.spawnXY("[PERSON_NAME]", 31, 15)"
click at [488, 173] on span "Play" at bounding box center [494, 178] width 14 height 10
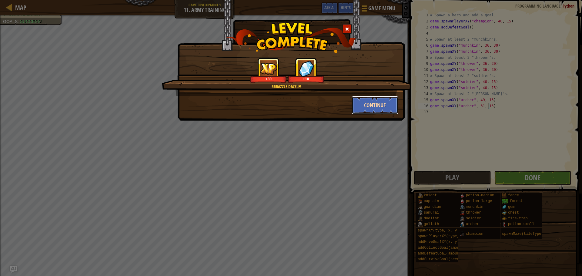
click at [376, 101] on button "Continue" at bounding box center [375, 105] width 47 height 18
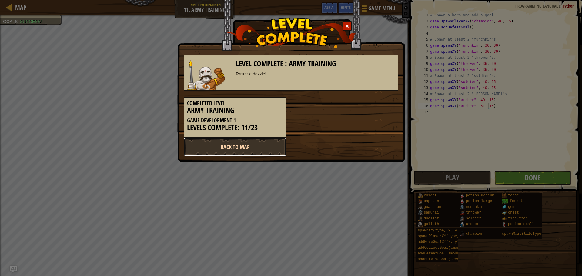
click at [215, 152] on link "Back to Map" at bounding box center [235, 147] width 103 height 18
